Goal: Check status: Check status

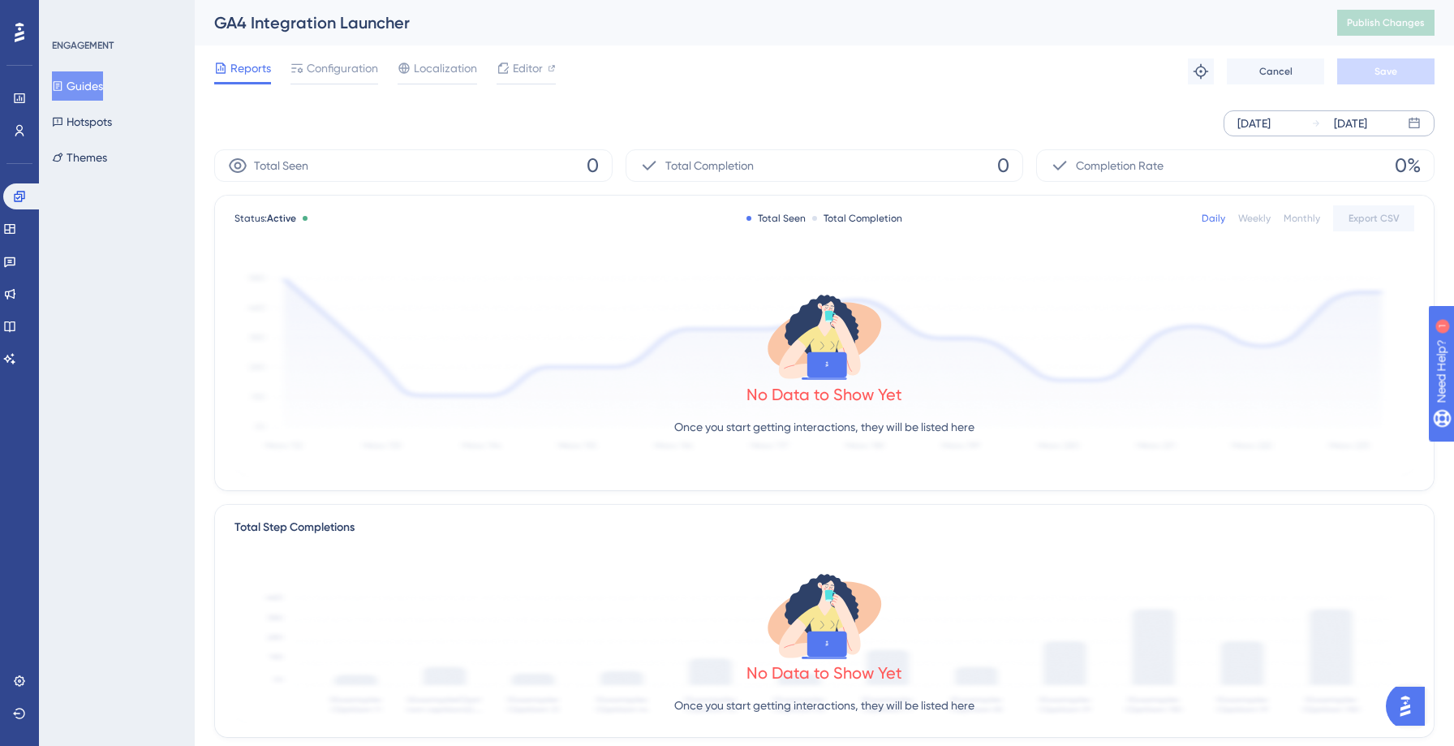
click at [1315, 121] on icon at bounding box center [1317, 123] width 10 height 10
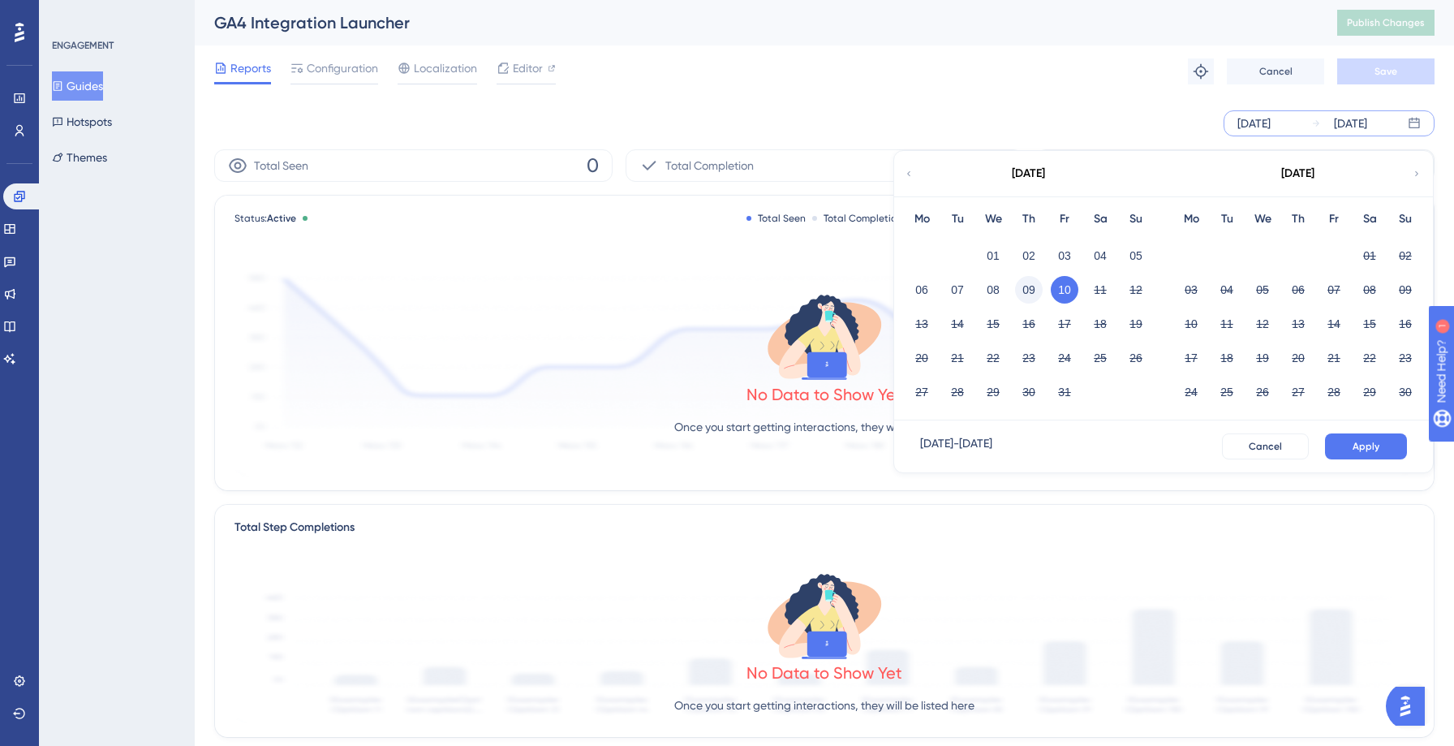
click at [1035, 286] on button "09" at bounding box center [1029, 290] width 28 height 28
click at [1346, 446] on button "Apply" at bounding box center [1366, 446] width 82 height 26
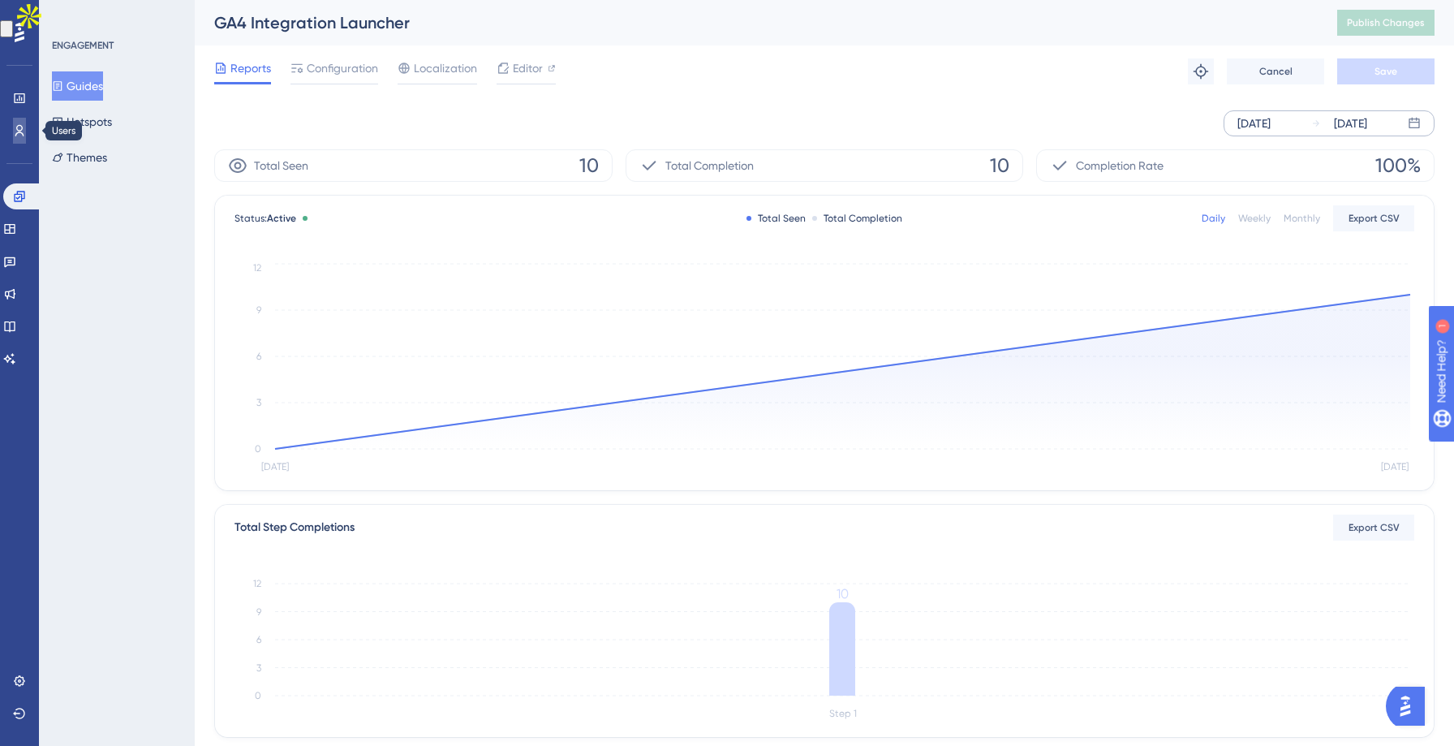
click at [13, 130] on link at bounding box center [19, 131] width 13 height 26
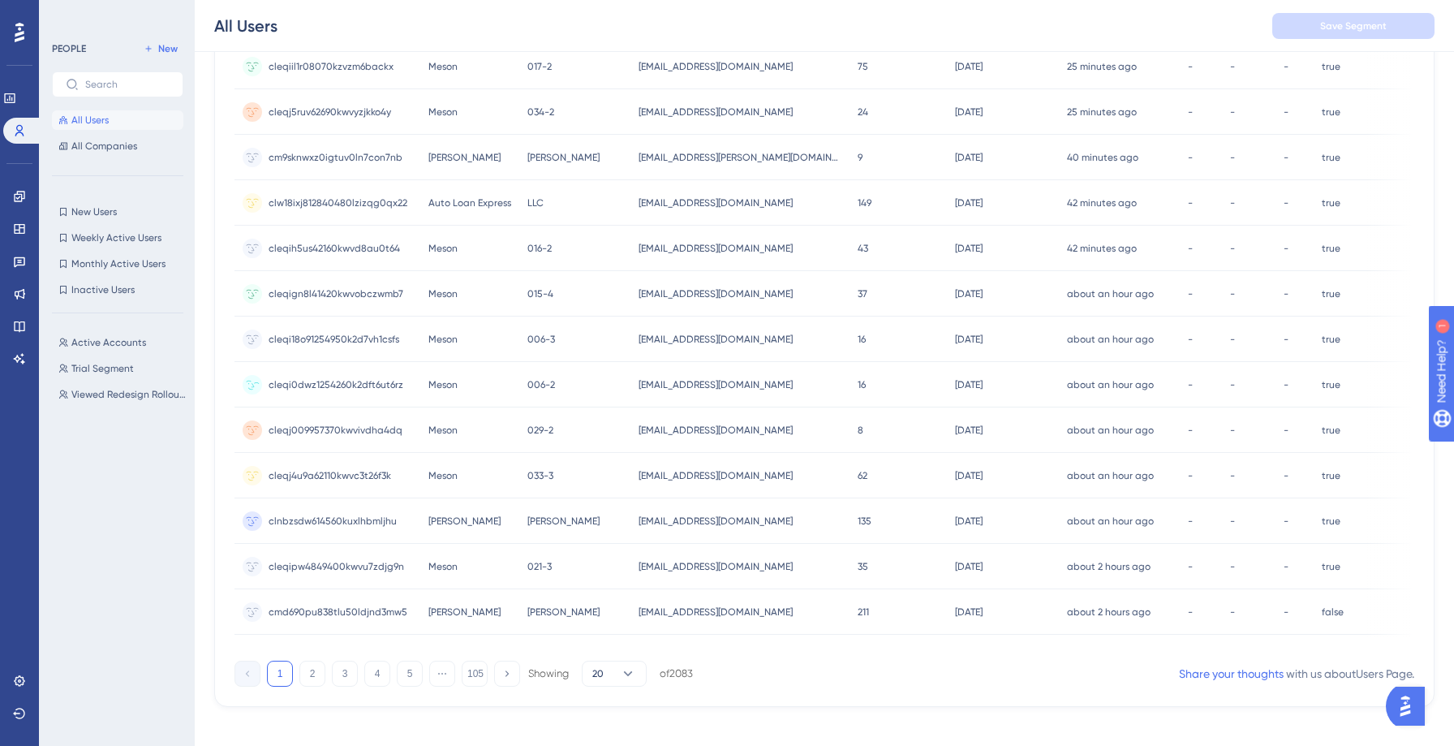
scroll to position [545, 0]
click at [317, 688] on button "2" at bounding box center [312, 675] width 26 height 26
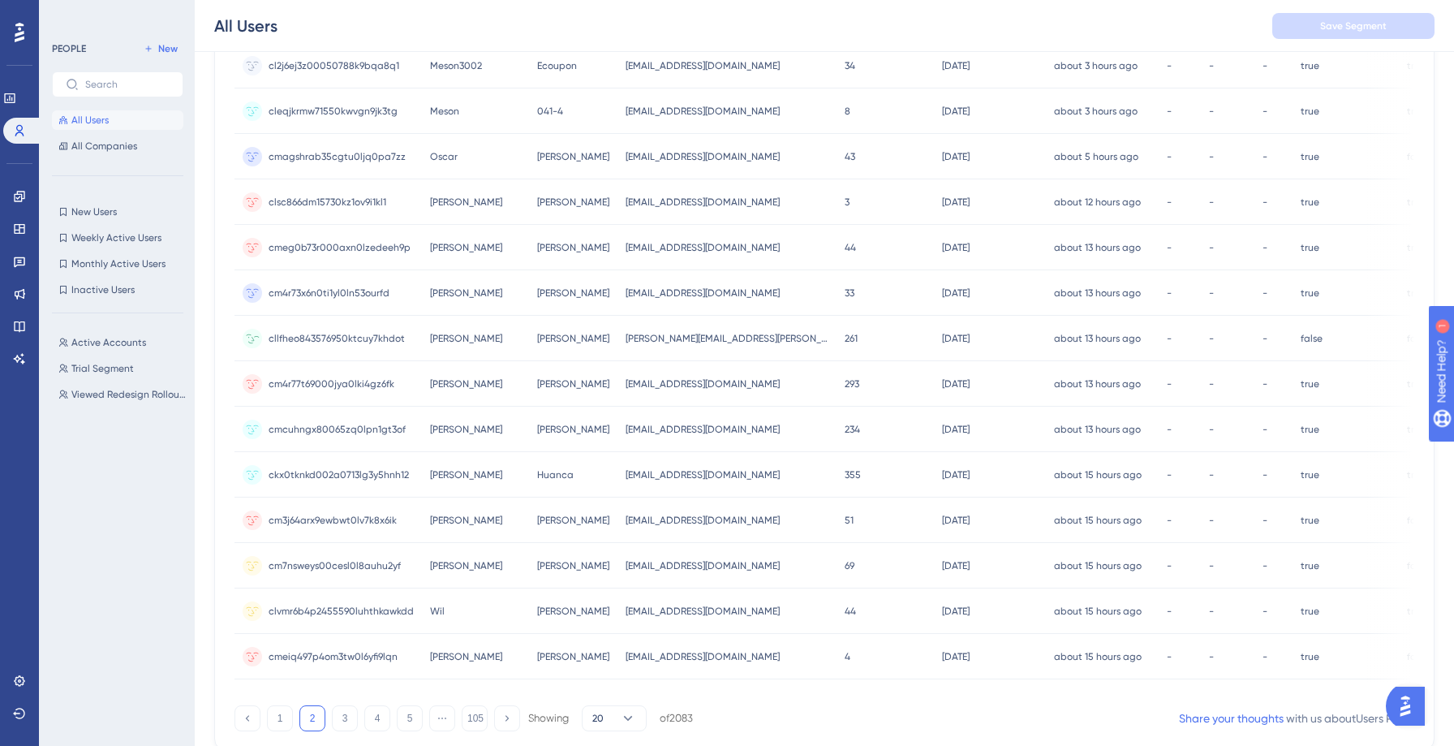
scroll to position [565, 0]
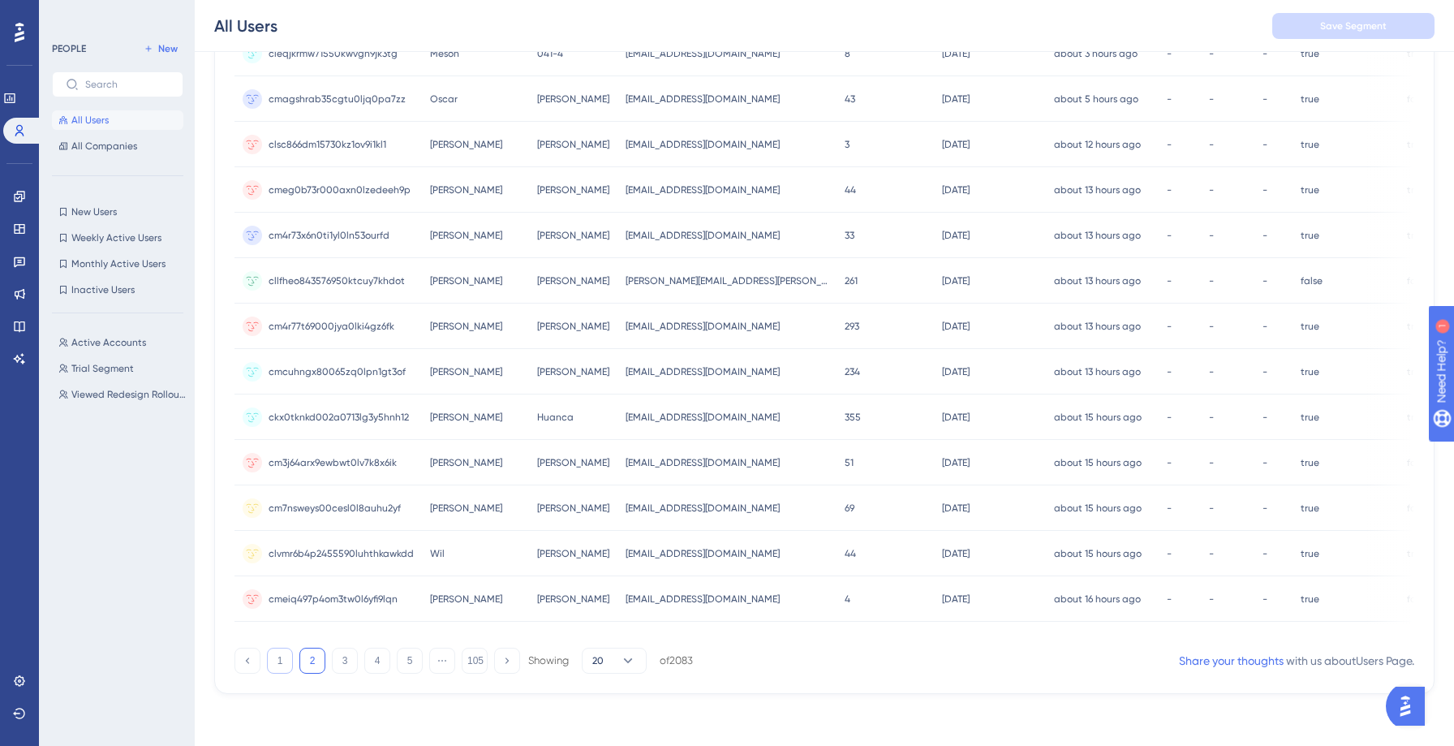
click at [279, 660] on button "1" at bounding box center [280, 661] width 26 height 26
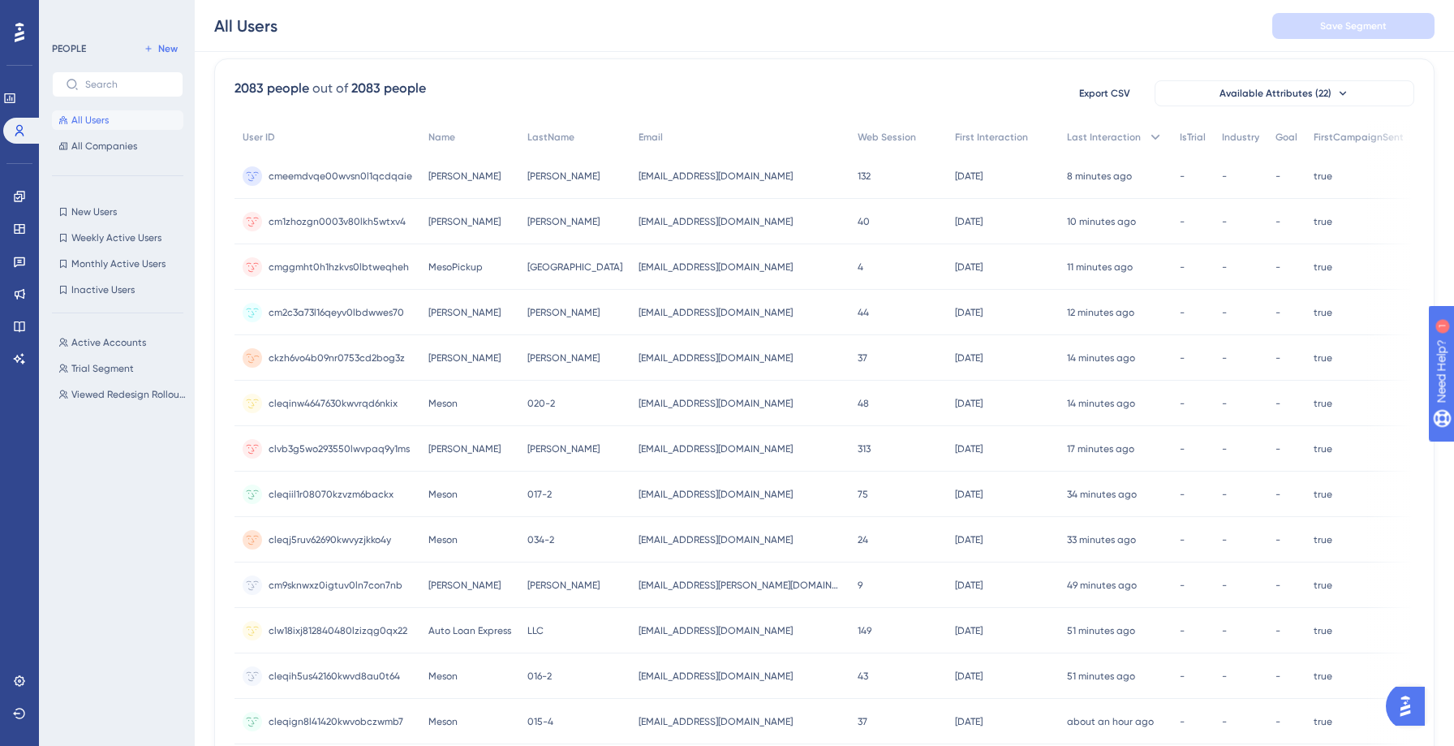
scroll to position [126, 0]
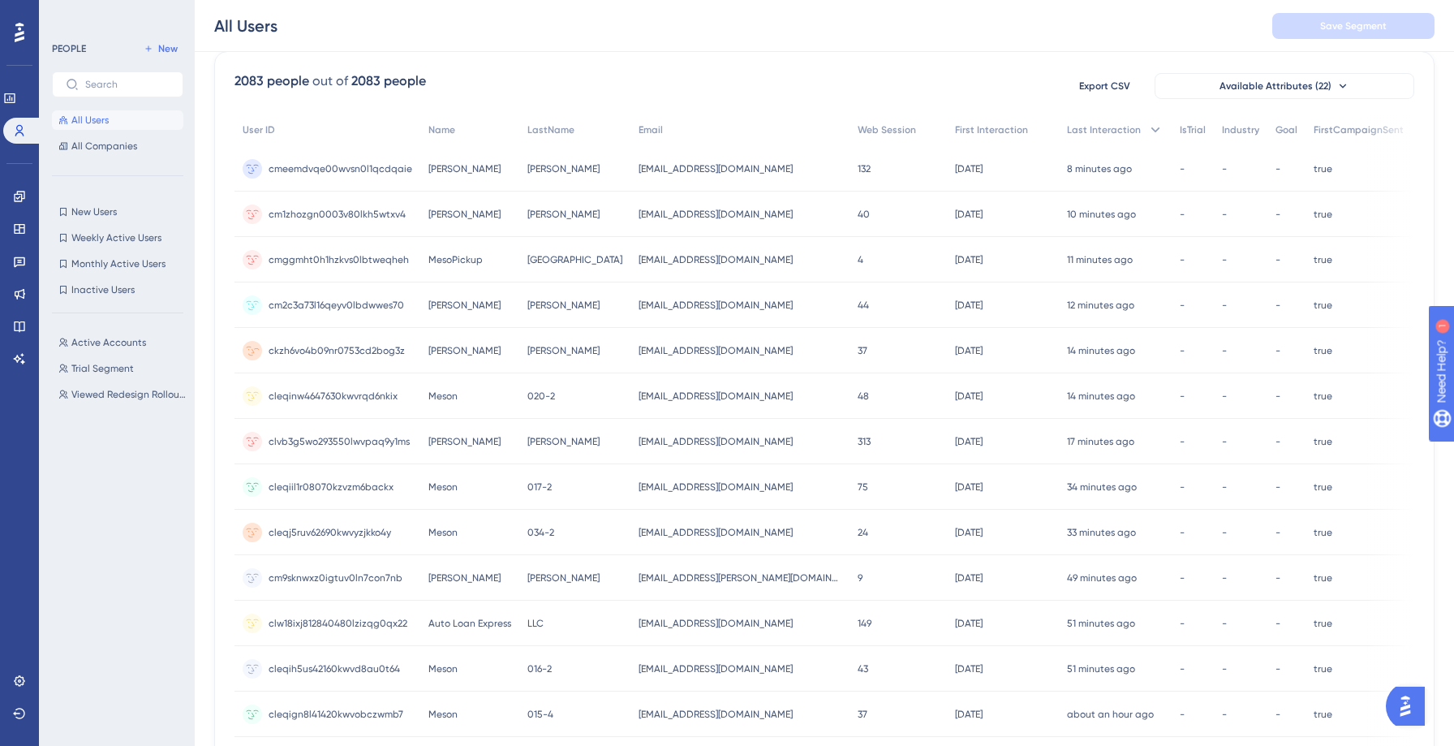
click at [640, 347] on span "vanemrp@gmail.com" at bounding box center [716, 350] width 154 height 13
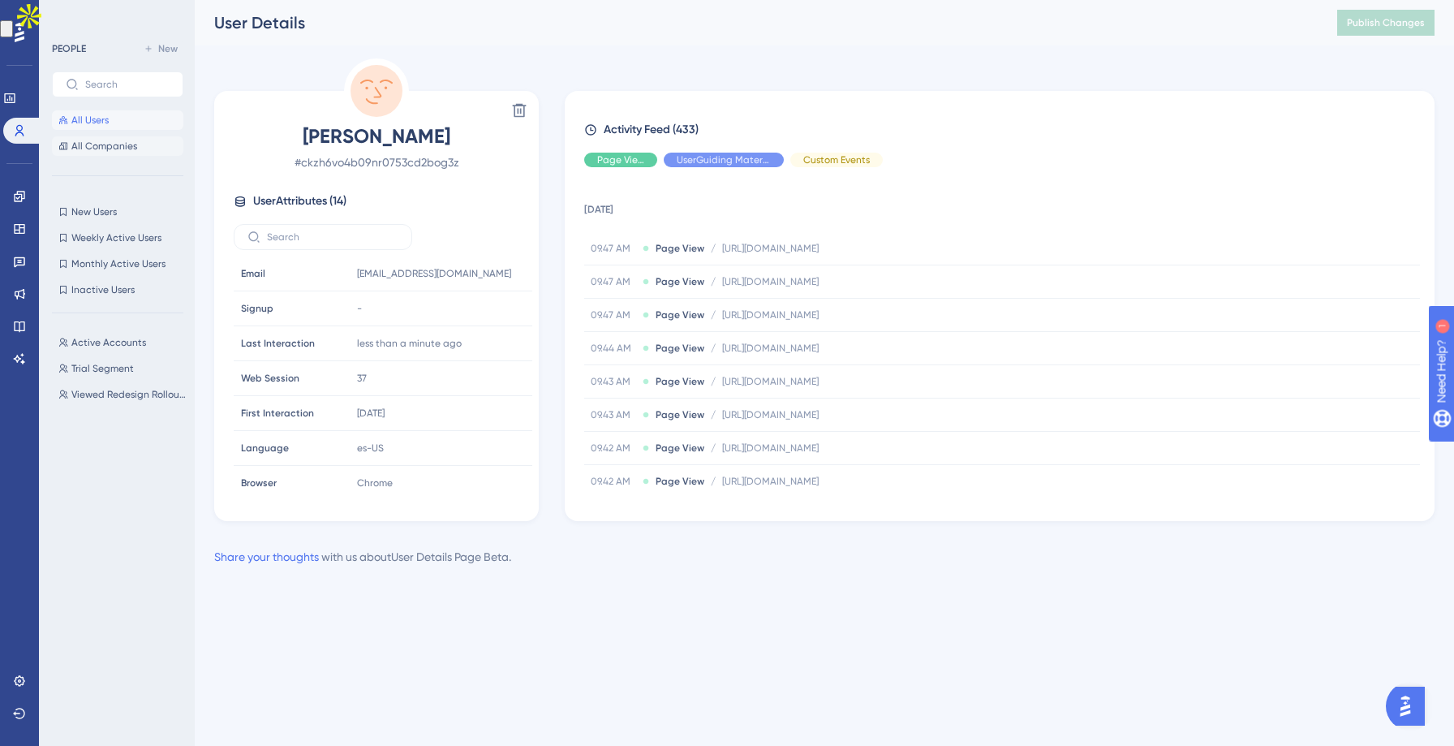
click at [110, 150] on span "All Companies" at bounding box center [104, 146] width 66 height 13
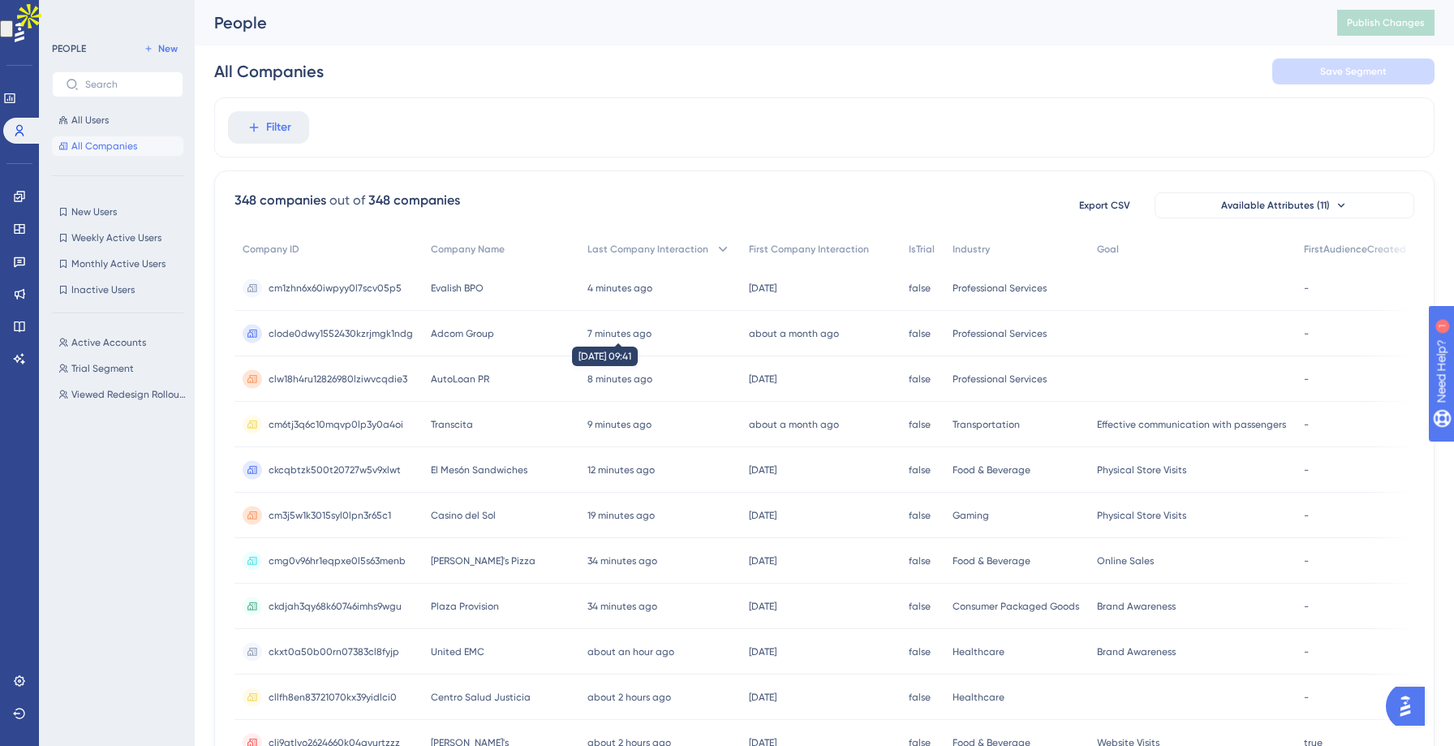
scroll to position [43, 0]
